Goal: Information Seeking & Learning: Find specific fact

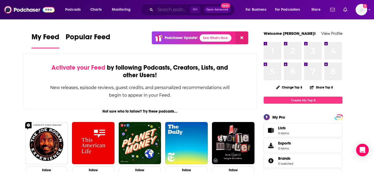
click at [176, 6] on input "Search podcasts, credits, & more..." at bounding box center [172, 10] width 35 height 8
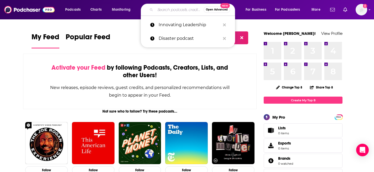
paste input "Acquired"
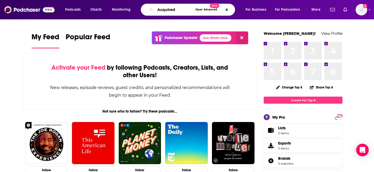
type input "Acquired"
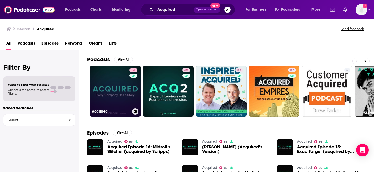
click at [110, 109] on div "Acquired" at bounding box center [115, 112] width 47 height 6
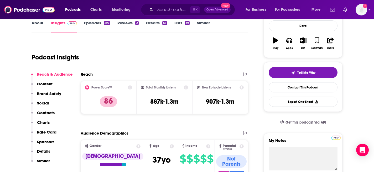
scroll to position [87, 0]
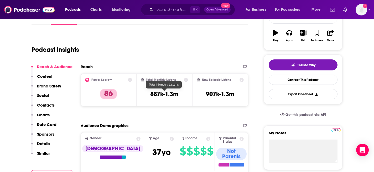
click at [170, 94] on h3 "887k-1.3m" at bounding box center [164, 94] width 28 height 8
click at [150, 95] on h3 "887k-1.3m" at bounding box center [164, 94] width 28 height 8
click at [179, 95] on h3 "887k-1.3m" at bounding box center [164, 94] width 28 height 8
copy div "887k-1.3m"
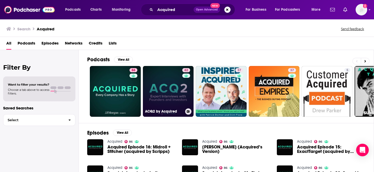
click at [165, 92] on link "62 ACQ2 by Acquired" at bounding box center [168, 91] width 51 height 51
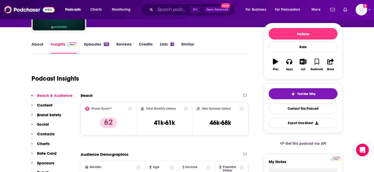
scroll to position [76, 0]
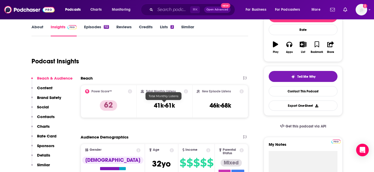
click at [165, 106] on h3 "41k-61k" at bounding box center [164, 106] width 21 height 8
copy div "41k-61k"
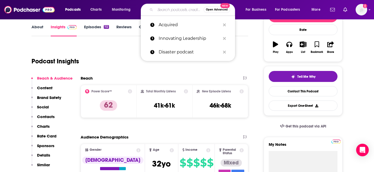
click at [163, 10] on input "Search podcasts, credits, & more..." at bounding box center [179, 10] width 48 height 8
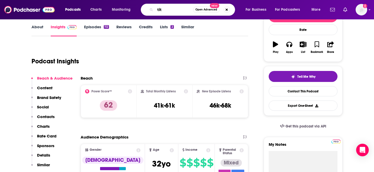
type input "titv"
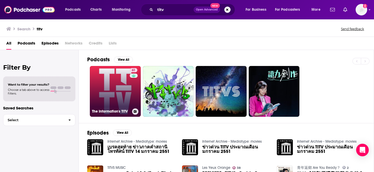
click at [109, 98] on link "61 The Information's TITV" at bounding box center [115, 91] width 51 height 51
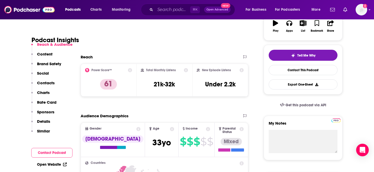
scroll to position [97, 0]
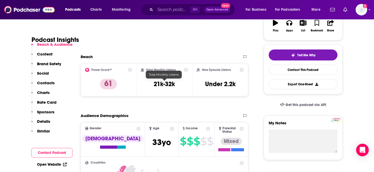
click at [167, 85] on h3 "21k-32k" at bounding box center [164, 84] width 21 height 8
copy div "21k-32k"
